Goal: Transaction & Acquisition: Book appointment/travel/reservation

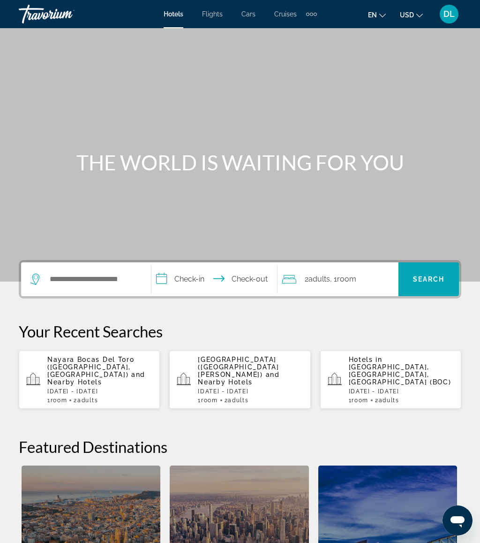
scroll to position [4, 0]
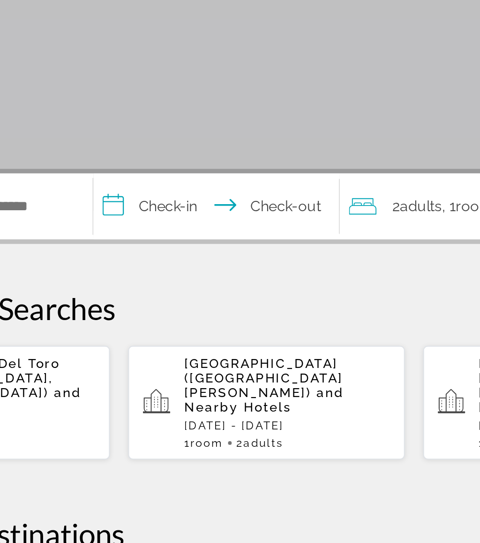
click at [151, 258] on input "**********" at bounding box center [215, 276] width 129 height 37
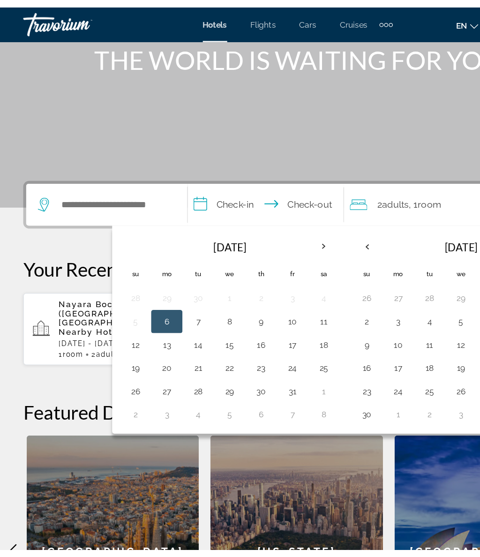
scroll to position [97, 0]
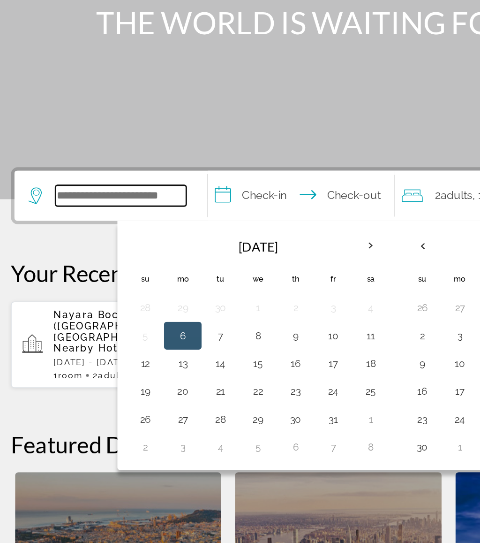
click at [79, 175] on input "Search hotel destination" at bounding box center [93, 182] width 88 height 14
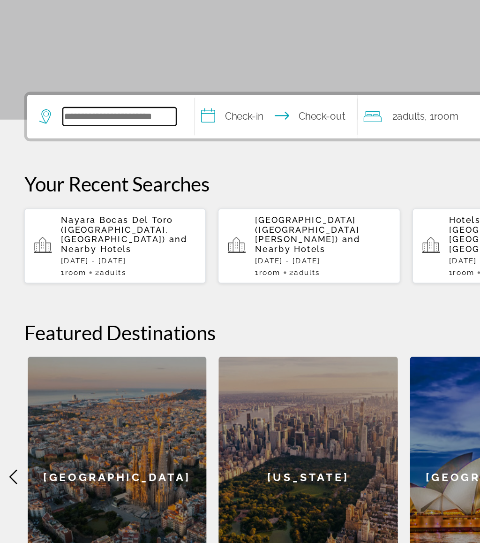
click at [131, 175] on input "Search hotel destination" at bounding box center [93, 182] width 88 height 14
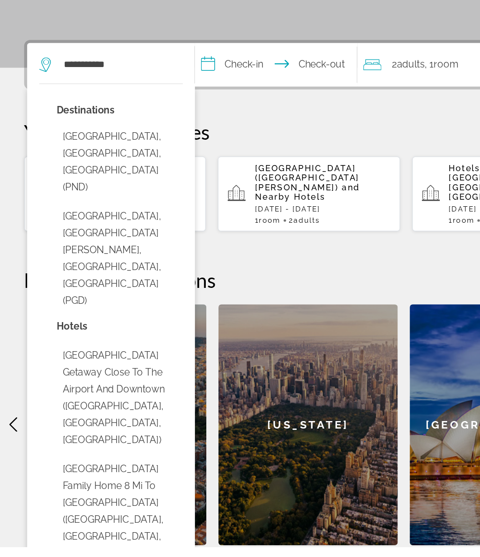
click at [105, 291] on button "[GEOGRAPHIC_DATA], [GEOGRAPHIC_DATA][PERSON_NAME], [GEOGRAPHIC_DATA], [GEOGRAPH…" at bounding box center [93, 332] width 98 height 83
type input "**********"
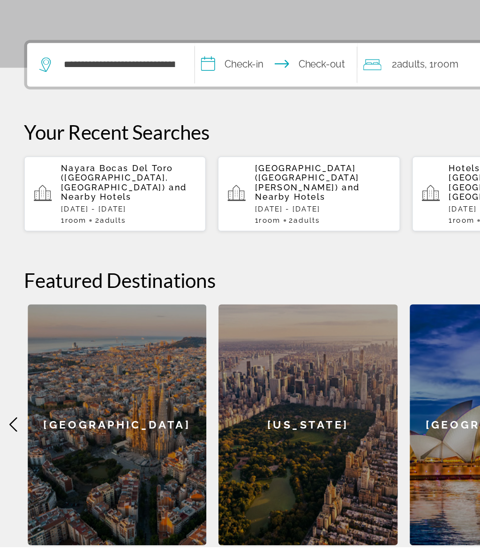
click at [179, 166] on input "**********" at bounding box center [215, 184] width 129 height 37
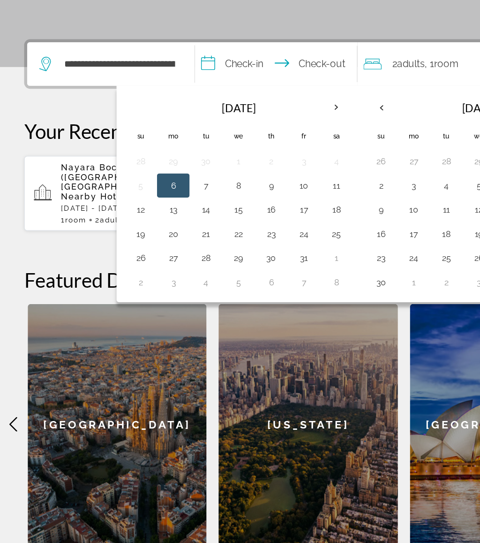
scroll to position [108, 0]
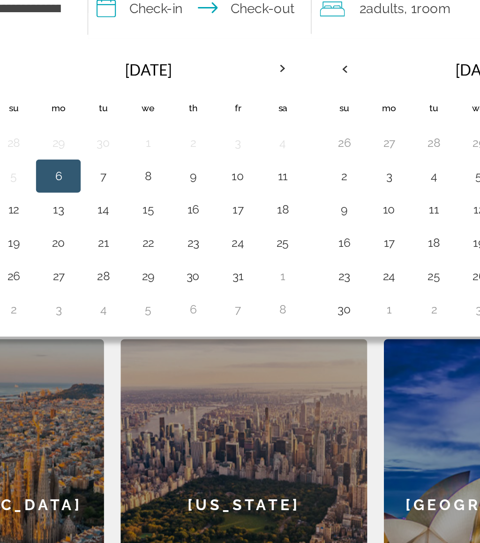
click at [228, 259] on button "10" at bounding box center [235, 265] width 15 height 13
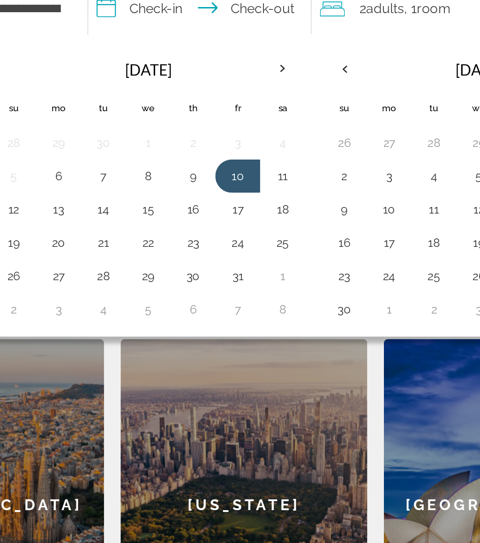
click at [102, 278] on button "12" at bounding box center [109, 284] width 15 height 13
type input "**********"
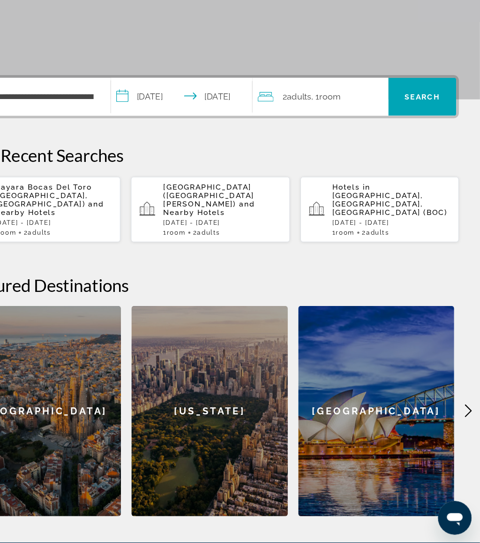
scroll to position [134, 0]
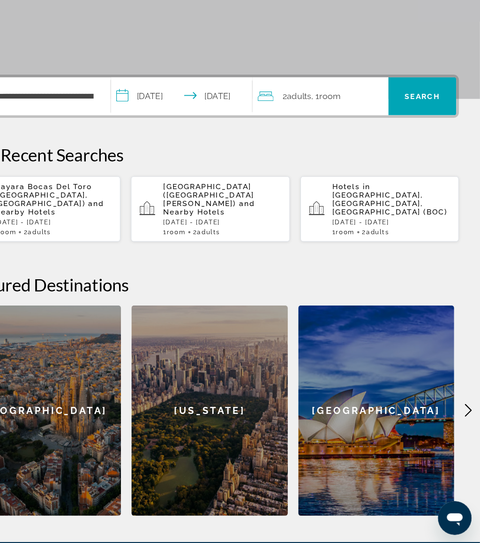
click at [399, 134] on span "Search" at bounding box center [429, 145] width 60 height 23
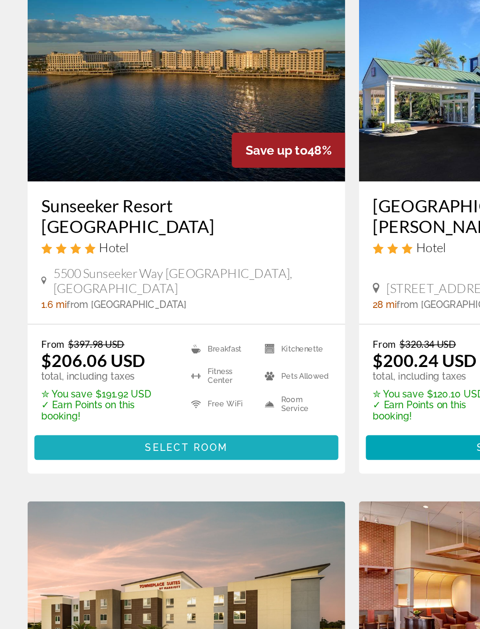
click at [141, 445] on span "Select Room" at bounding box center [127, 449] width 56 height 8
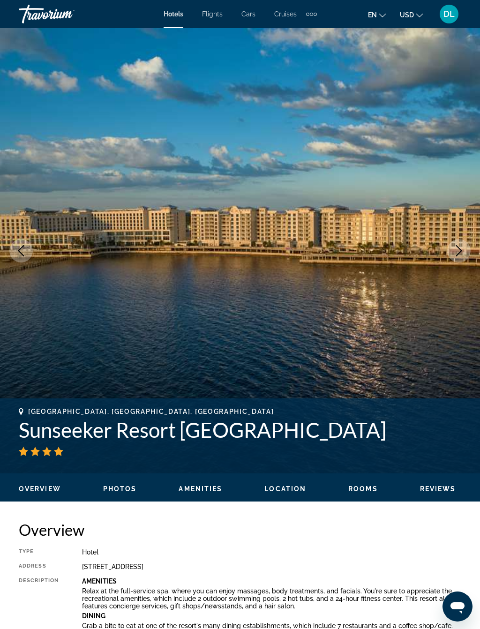
click at [463, 257] on button "Next image" at bounding box center [458, 250] width 23 height 23
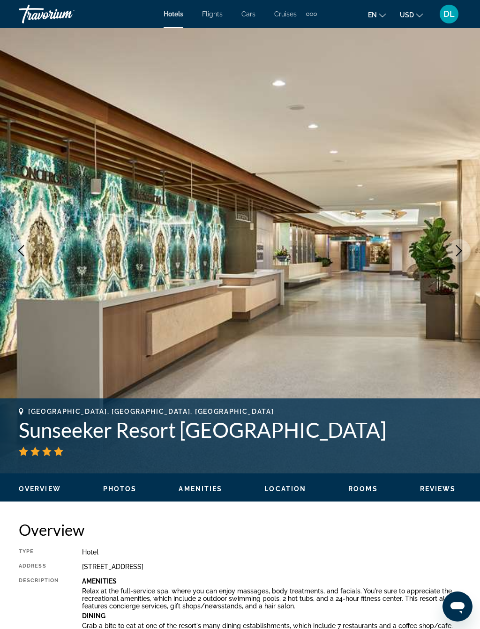
click at [461, 252] on icon "Next image" at bounding box center [459, 250] width 6 height 11
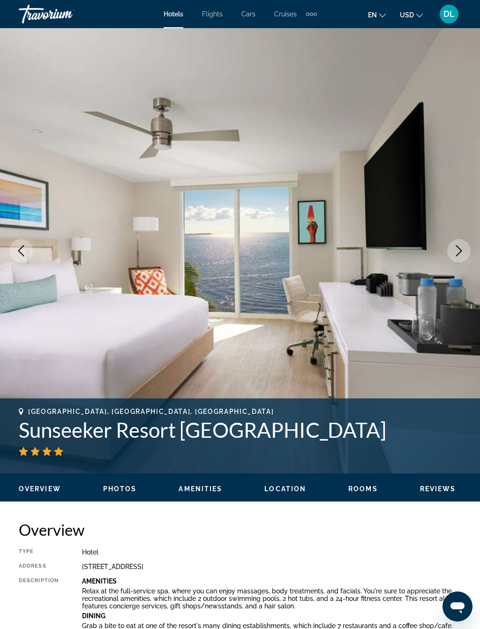
click at [457, 258] on button "Next image" at bounding box center [458, 250] width 23 height 23
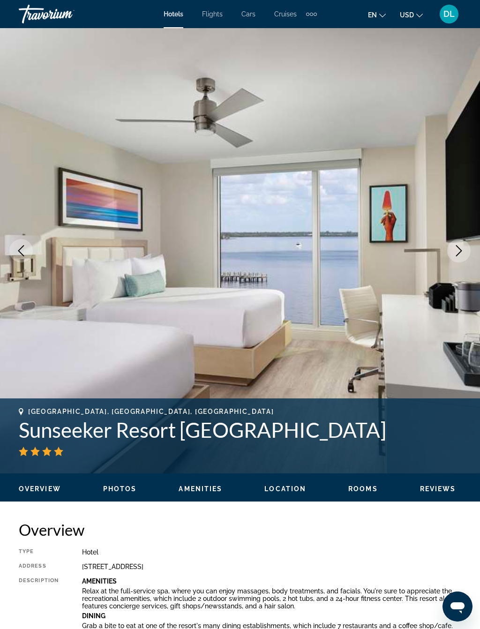
click at [461, 259] on button "Next image" at bounding box center [458, 250] width 23 height 23
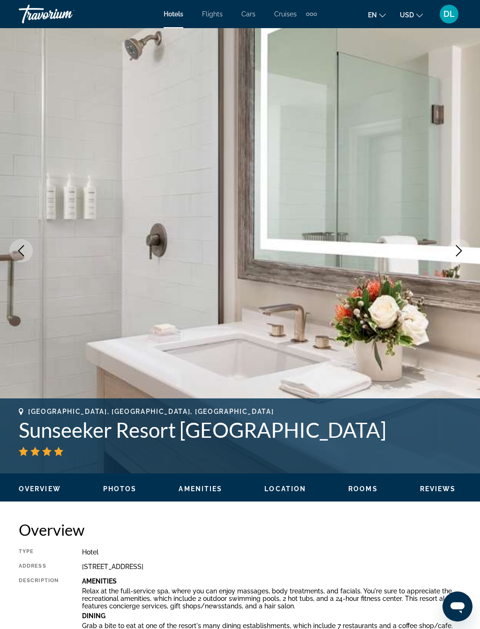
click at [460, 255] on icon "Next image" at bounding box center [458, 250] width 11 height 11
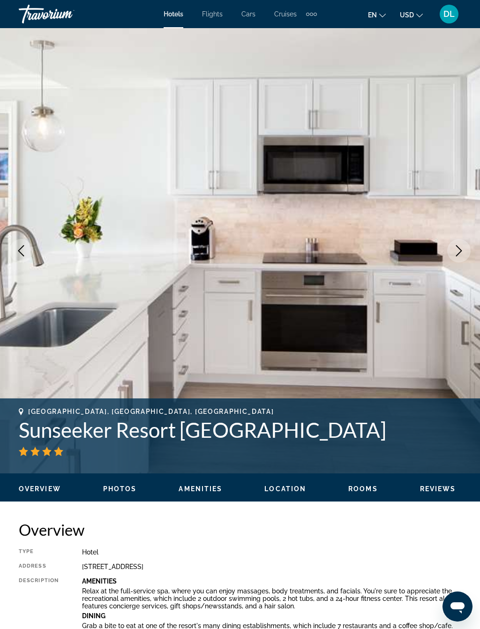
click at [458, 251] on icon "Next image" at bounding box center [458, 250] width 11 height 11
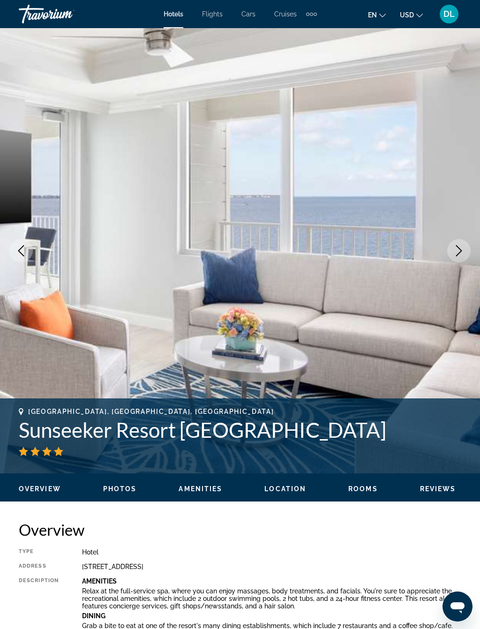
click at [463, 251] on icon "Next image" at bounding box center [458, 250] width 11 height 11
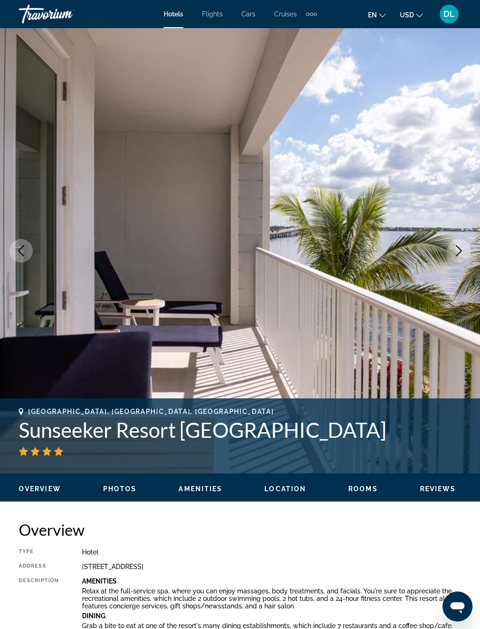
click at [461, 257] on button "Next image" at bounding box center [458, 250] width 23 height 23
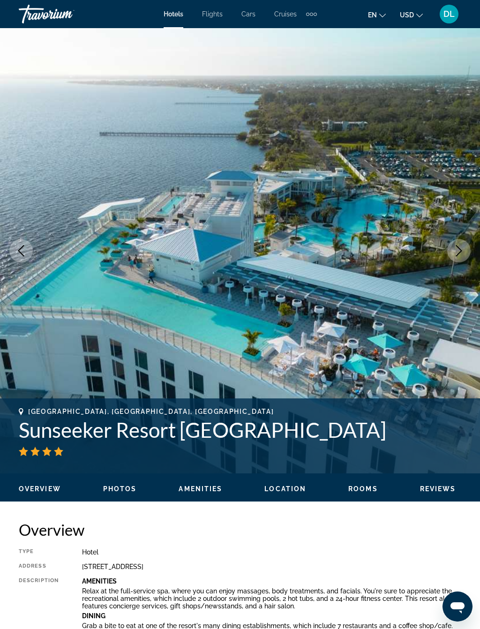
click at [457, 257] on button "Next image" at bounding box center [458, 250] width 23 height 23
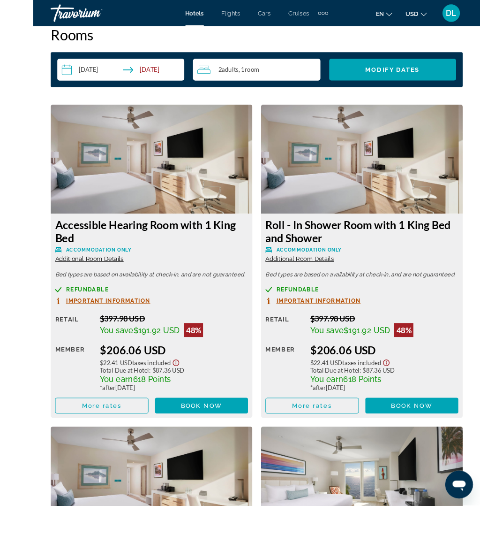
scroll to position [1632, 0]
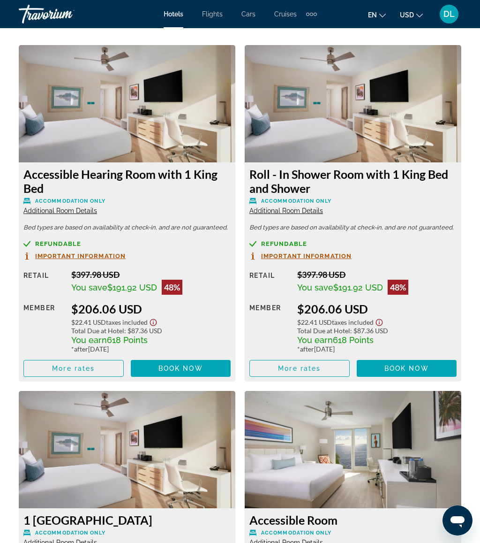
click at [404, 358] on span "Main content" at bounding box center [407, 368] width 100 height 23
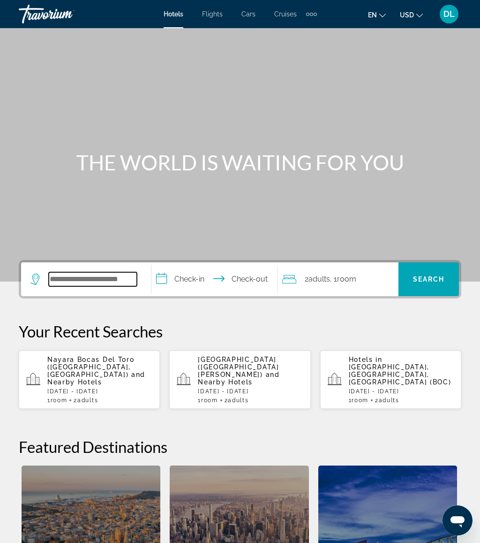
click at [108, 277] on input "Search hotel destination" at bounding box center [93, 279] width 88 height 14
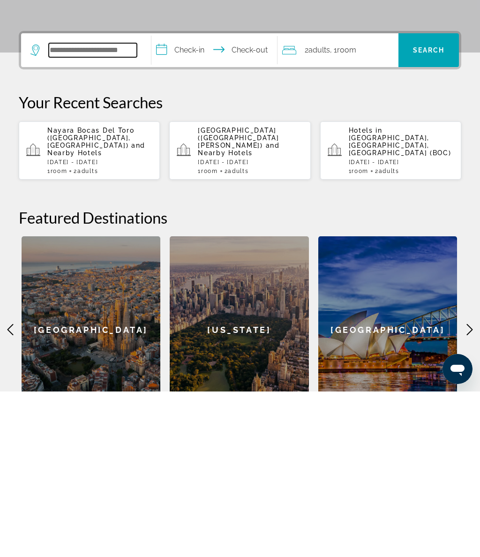
scroll to position [64, 0]
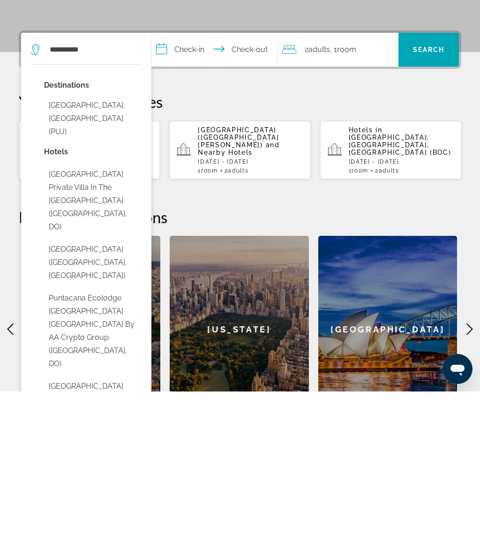
click at [113, 262] on button "[GEOGRAPHIC_DATA], [GEOGRAPHIC_DATA] (PUJ)" at bounding box center [93, 284] width 98 height 44
type input "**********"
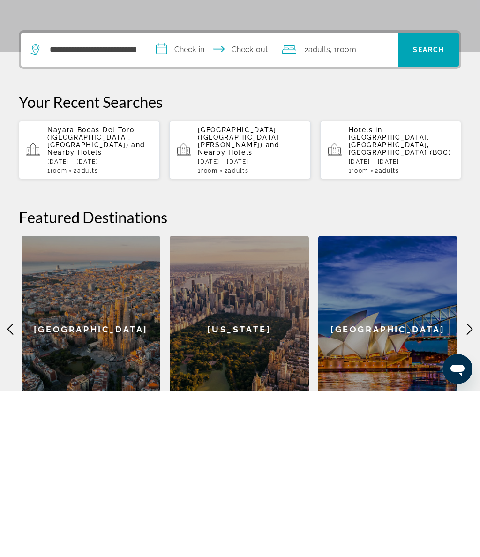
click at [192, 198] on input "**********" at bounding box center [215, 216] width 129 height 37
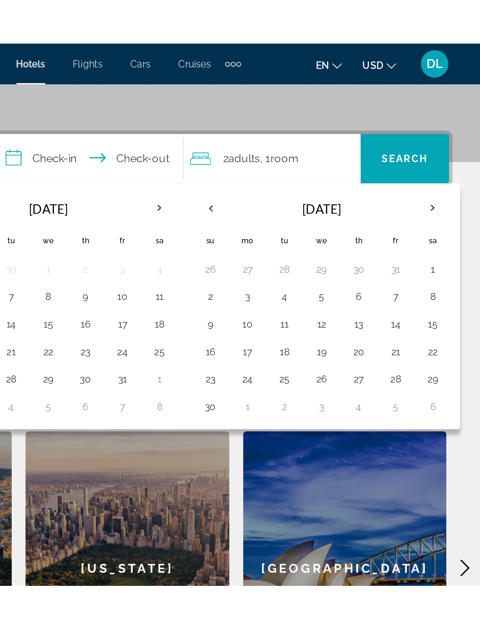
scroll to position [153, 0]
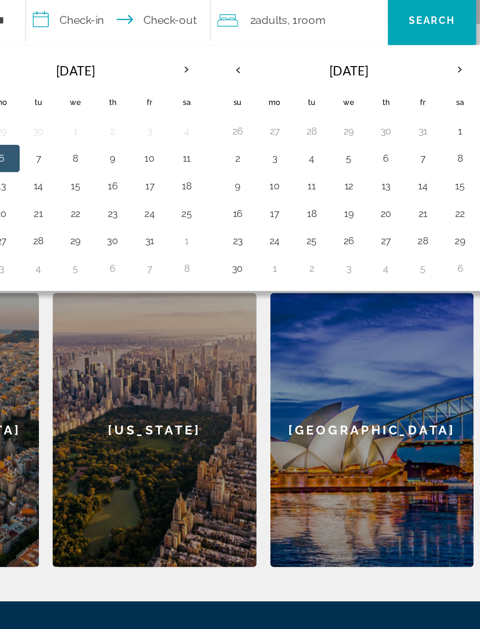
click at [314, 270] on button "24" at bounding box center [321, 276] width 15 height 13
click at [288, 289] on button "30" at bounding box center [295, 295] width 15 height 13
type input "**********"
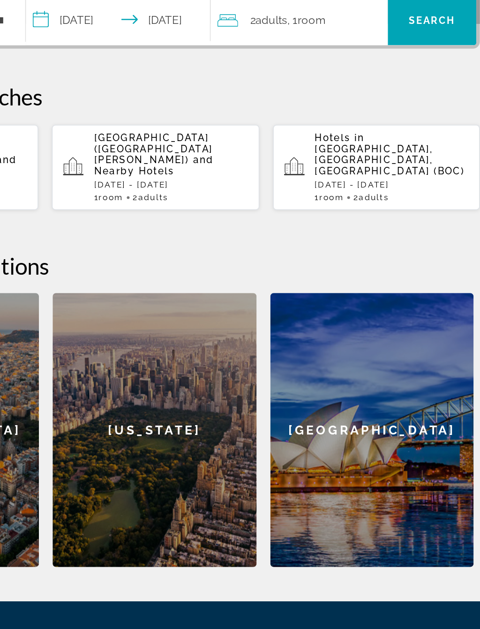
click at [282, 109] on div "2 Adult Adults , 1 Room rooms" at bounding box center [340, 126] width 116 height 34
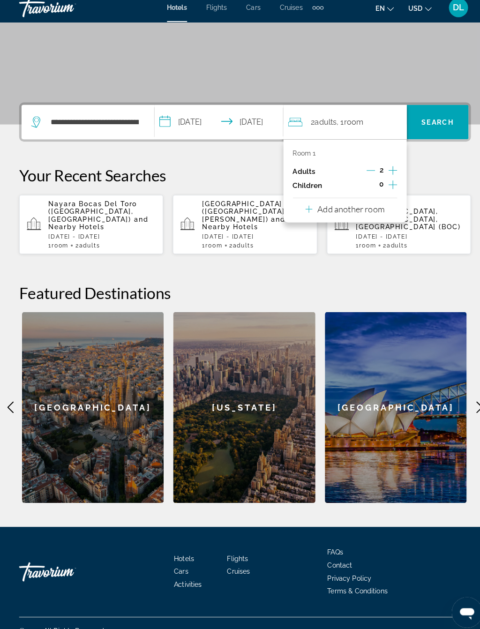
click at [387, 186] on button "Increment children" at bounding box center [385, 188] width 8 height 14
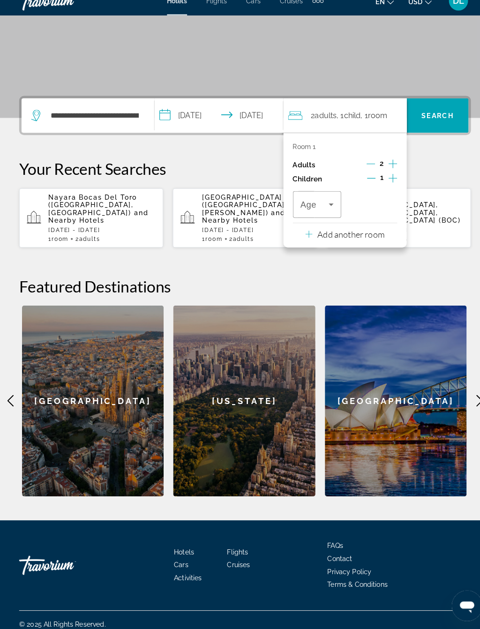
click at [321, 208] on span "Travelers: 2 adults, 1 child" at bounding box center [309, 213] width 28 height 11
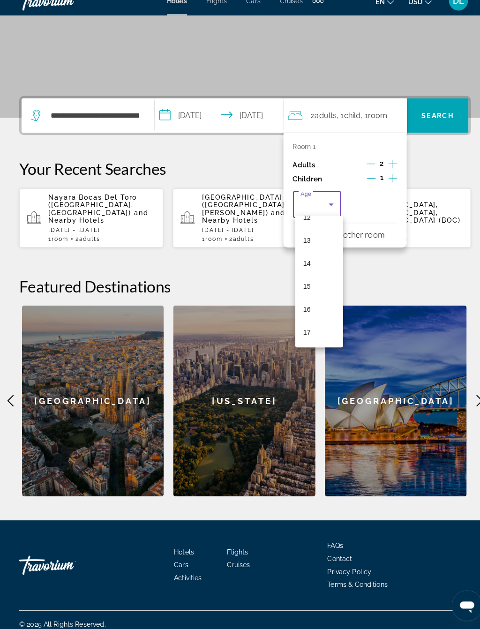
scroll to position [284, 0]
click at [310, 260] on mat-option "14" at bounding box center [312, 271] width 47 height 23
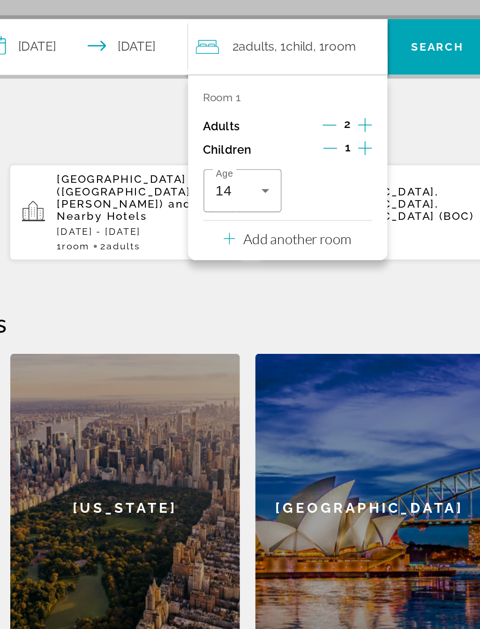
click at [299, 232] on button "Add another room" at bounding box center [337, 241] width 77 height 19
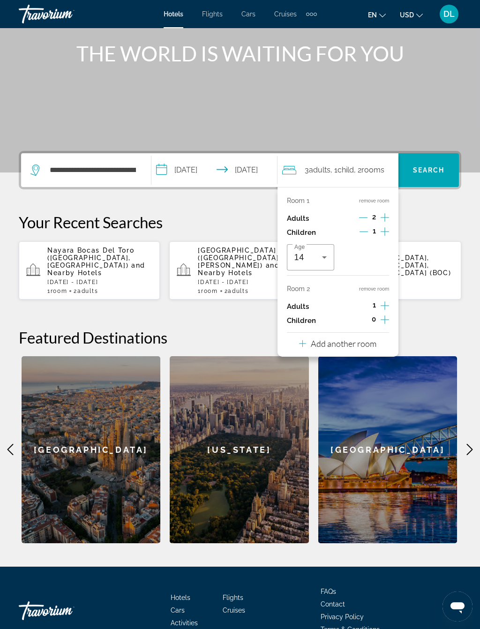
click at [366, 347] on button "Add another room" at bounding box center [337, 342] width 77 height 19
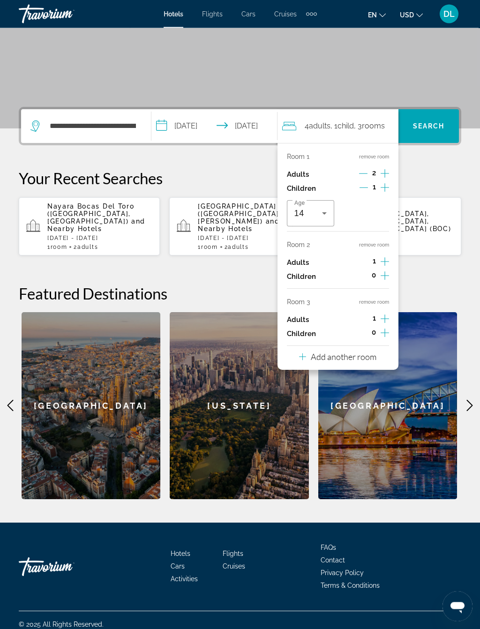
click at [375, 358] on button "Add another room" at bounding box center [337, 356] width 77 height 19
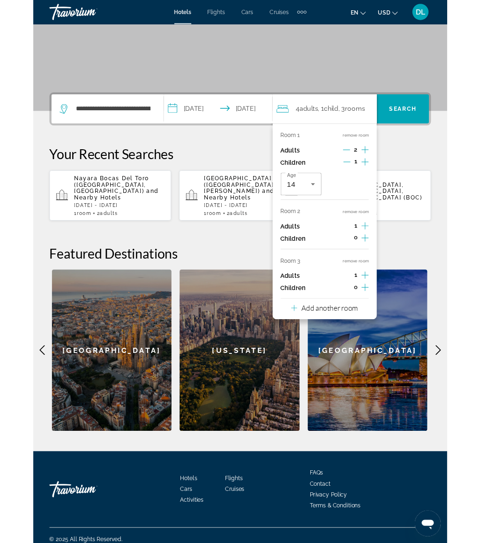
scroll to position [153, 0]
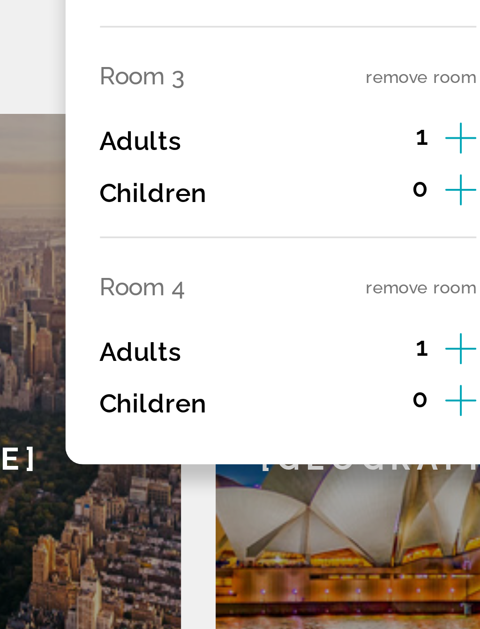
click at [359, 356] on button "remove room" at bounding box center [374, 359] width 30 height 6
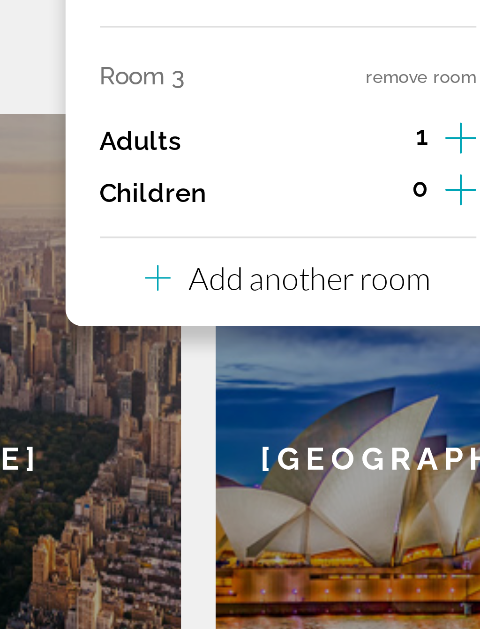
click at [359, 299] on button "remove room" at bounding box center [374, 302] width 30 height 6
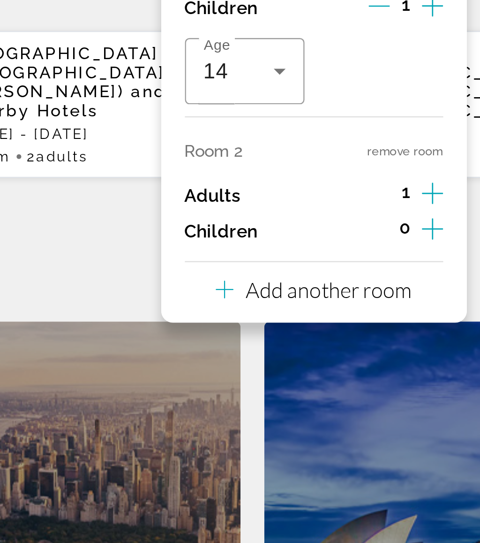
click at [359, 242] on button "remove room" at bounding box center [374, 245] width 30 height 6
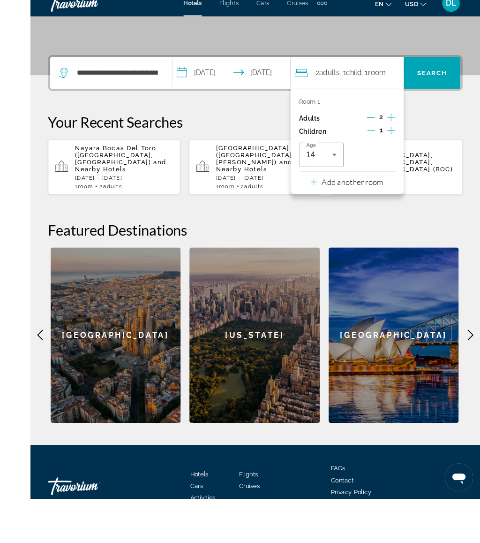
scroll to position [227, 0]
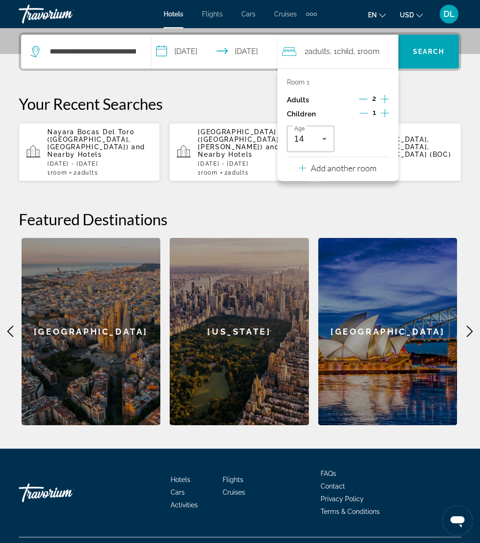
click at [439, 52] on span "Search" at bounding box center [429, 52] width 32 height 8
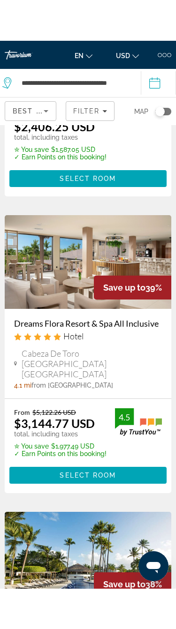
scroll to position [1404, 0]
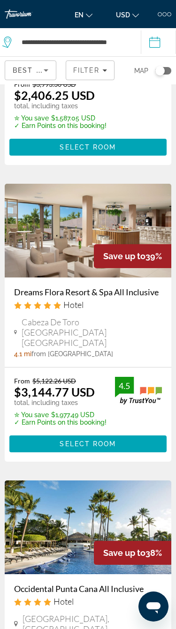
click at [108, 440] on span "Select Room" at bounding box center [88, 444] width 56 height 8
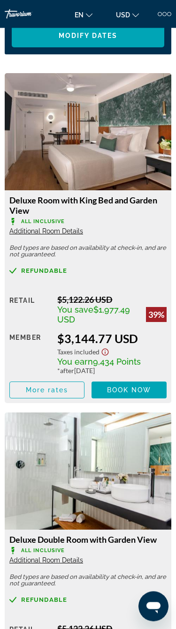
scroll to position [1228, 0]
